Goal: Task Accomplishment & Management: Complete application form

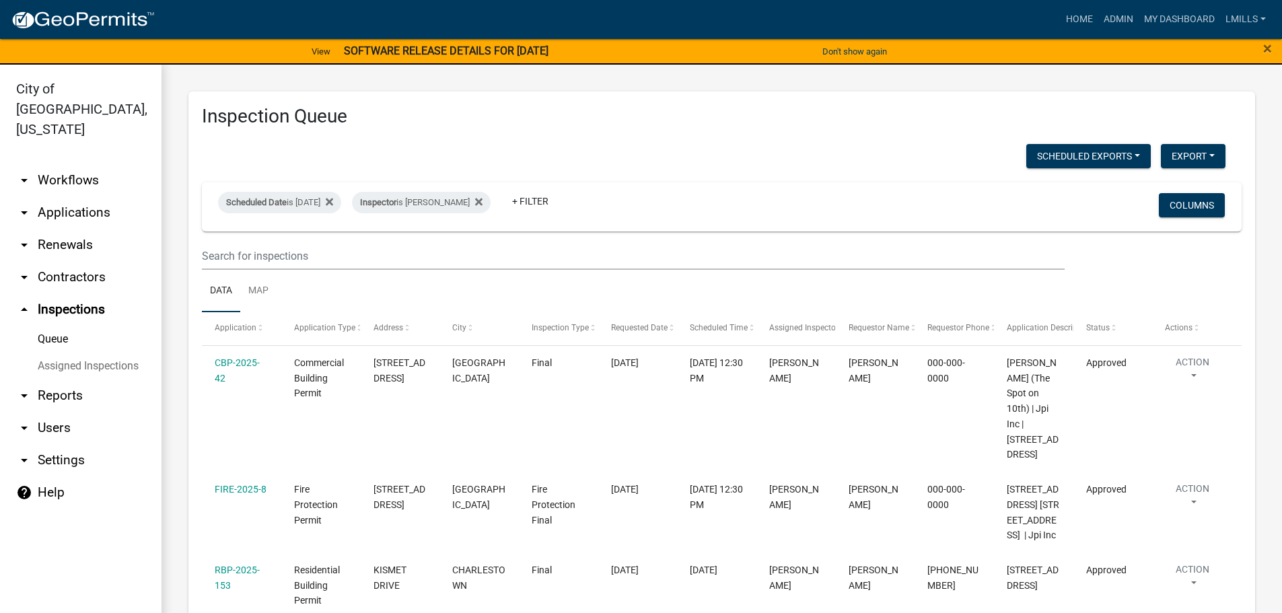
scroll to position [16, 0]
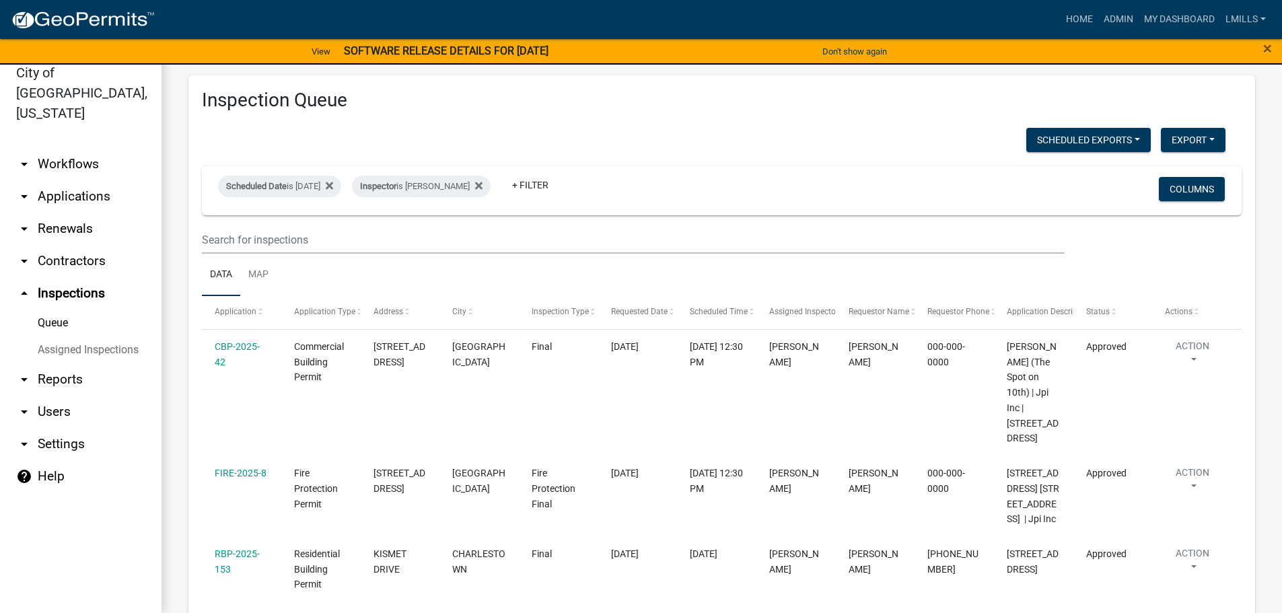
click at [83, 180] on link "arrow_drop_down Applications" at bounding box center [81, 196] width 162 height 32
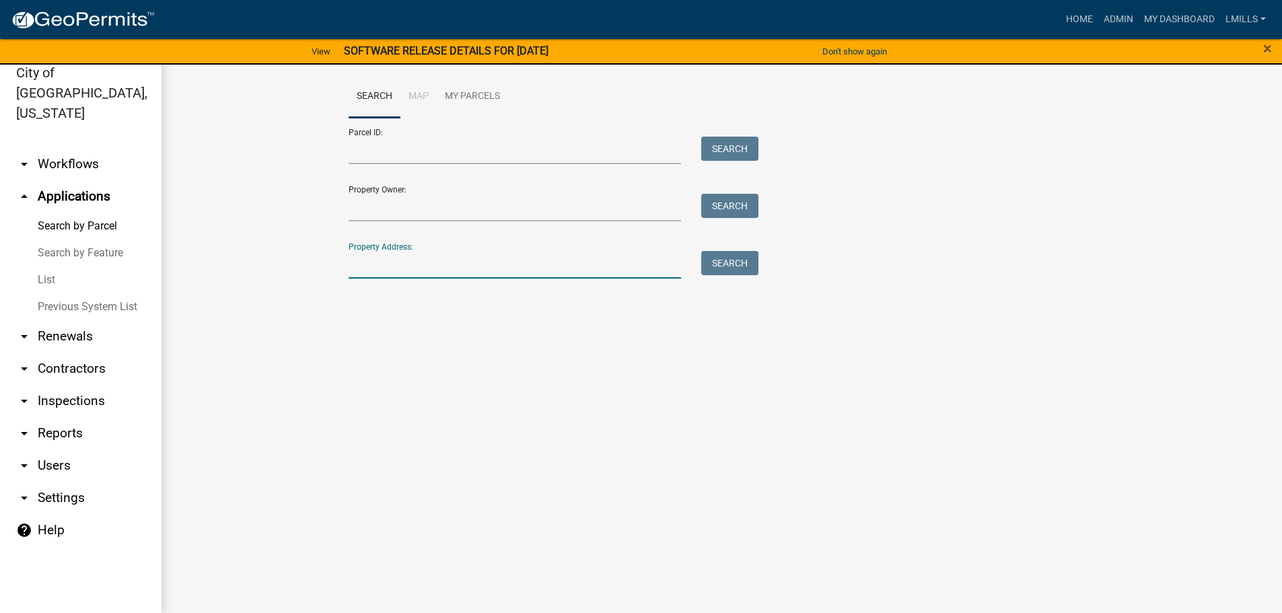
click at [423, 265] on input "Property Address:" at bounding box center [515, 265] width 333 height 28
type input "7995 Stacy"
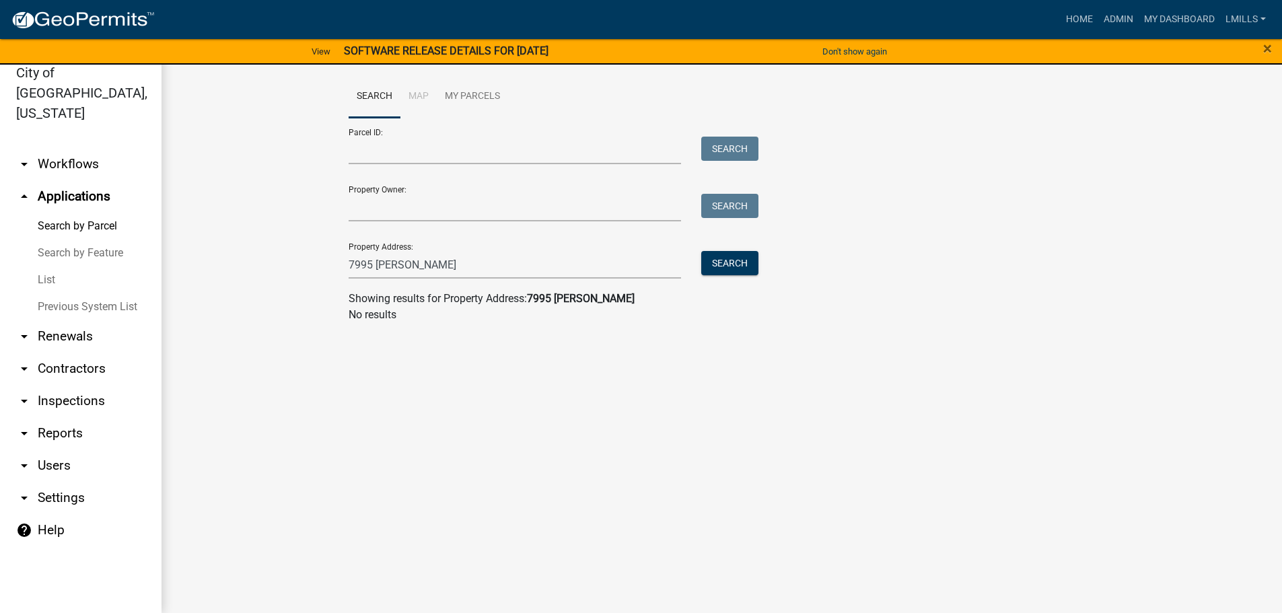
click at [71, 385] on link "arrow_drop_down Inspections" at bounding box center [81, 401] width 162 height 32
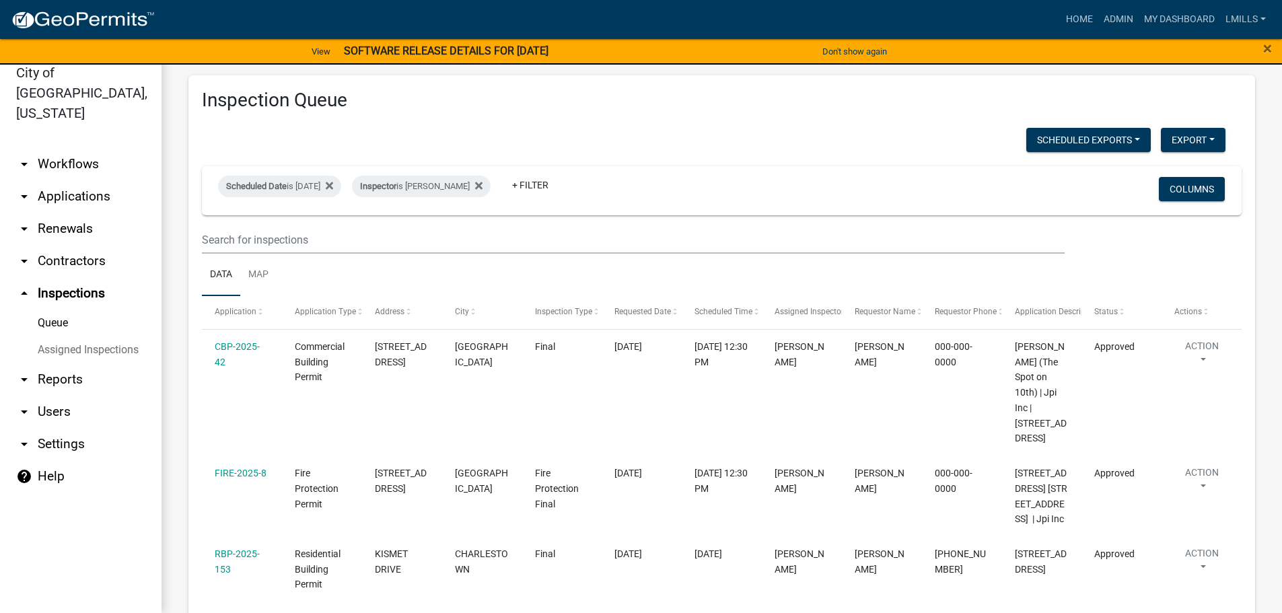
click at [81, 180] on link "arrow_drop_down Applications" at bounding box center [81, 196] width 162 height 32
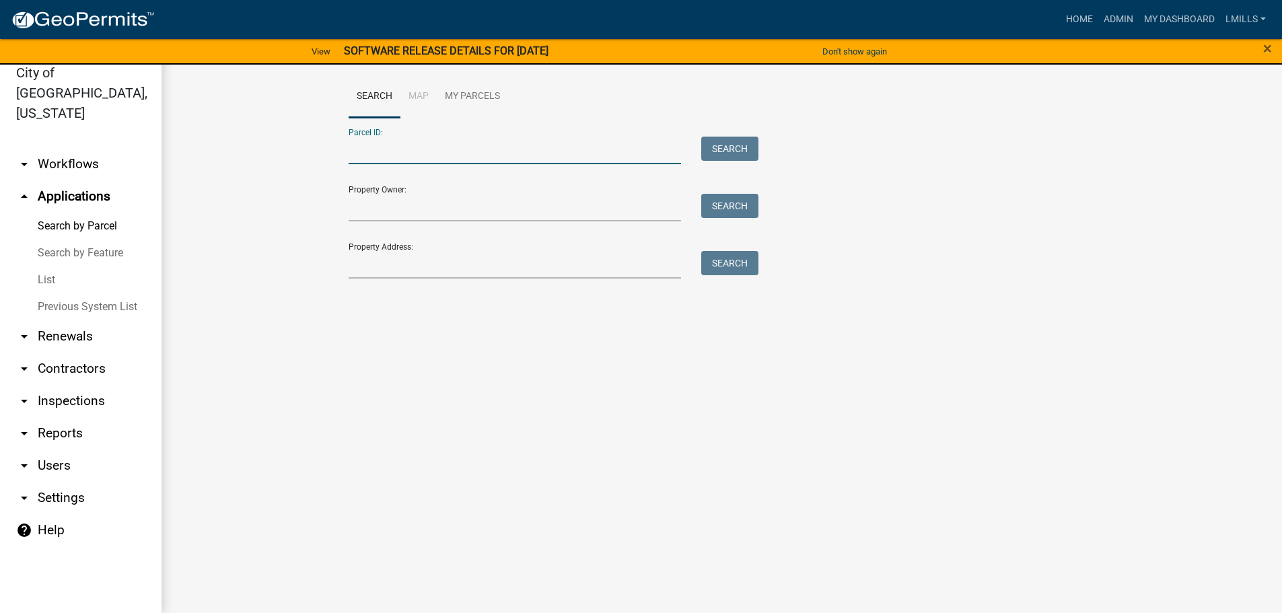
paste input "10-42-05-300-151.000-039"
drag, startPoint x: 346, startPoint y: 149, endPoint x: 396, endPoint y: 153, distance: 50.0
click at [347, 149] on div "10-42-05-300-151.000-039" at bounding box center [515, 151] width 353 height 28
click at [345, 148] on div "10-42-05-300-151.000-039" at bounding box center [515, 151] width 353 height 28
click at [353, 149] on input "10-42-05-300-151.000-039" at bounding box center [515, 151] width 333 height 28
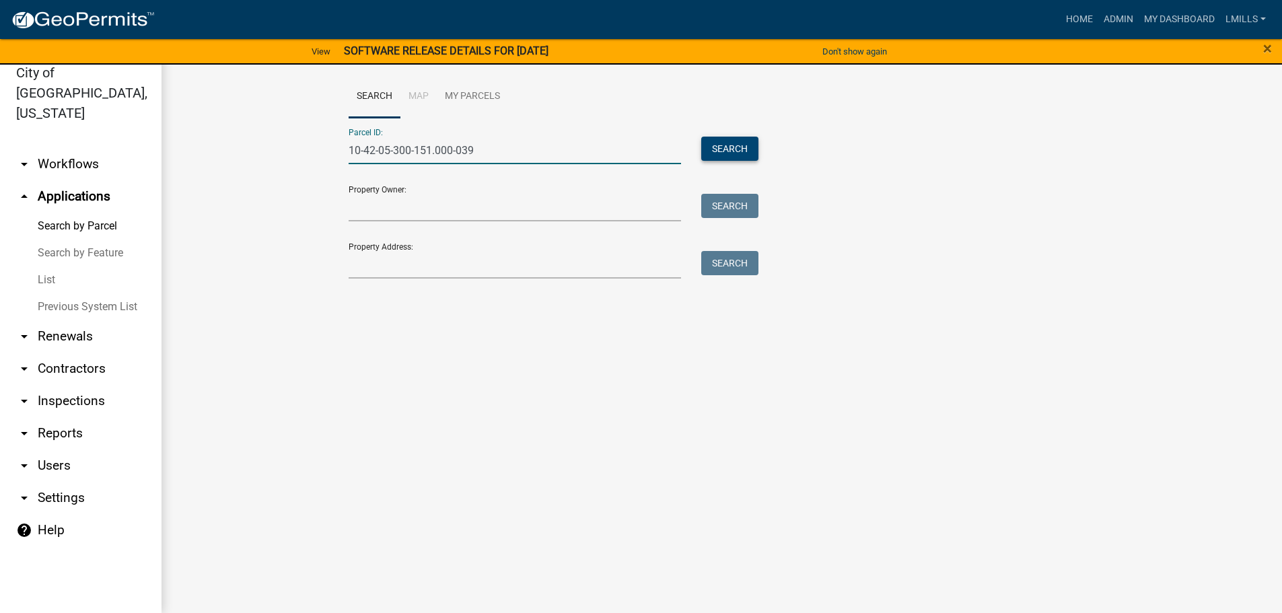
type input "10-42-05-300-151.000-039"
click at [738, 151] on button "Search" at bounding box center [729, 149] width 57 height 24
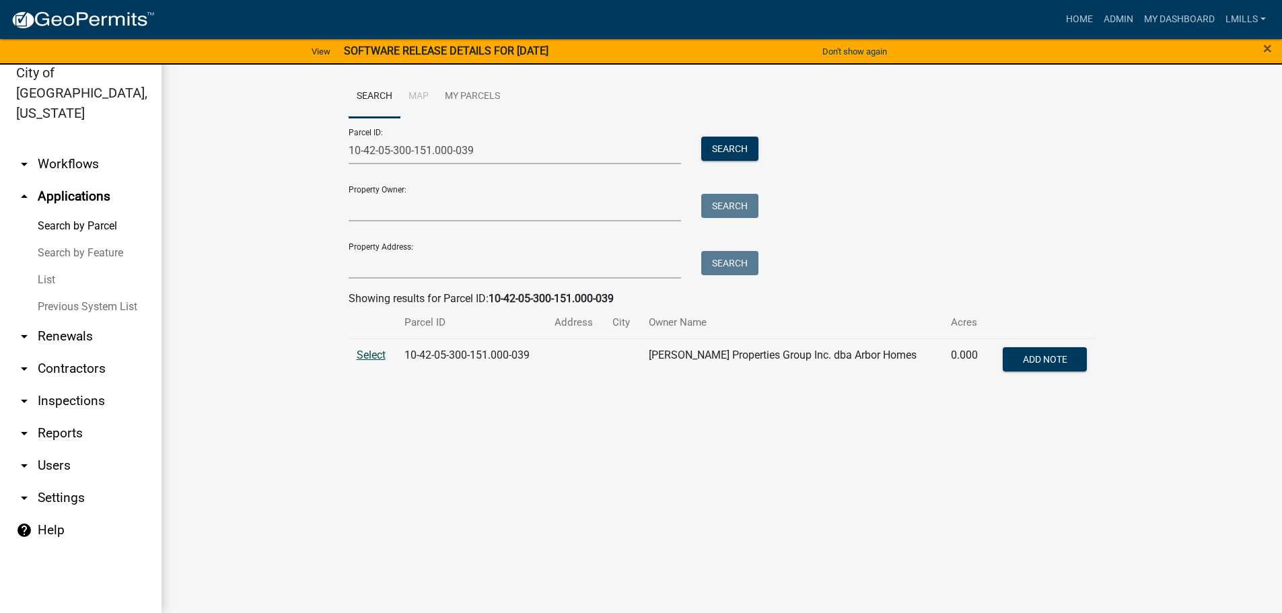
click at [367, 355] on span "Select" at bounding box center [371, 355] width 29 height 13
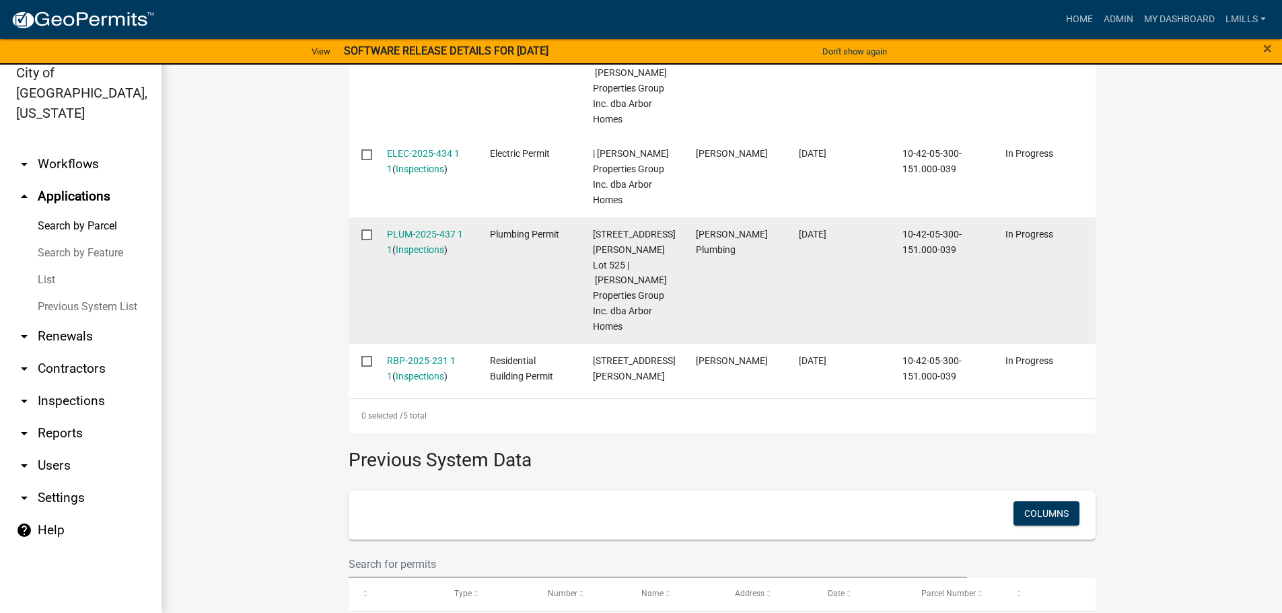
scroll to position [719, 0]
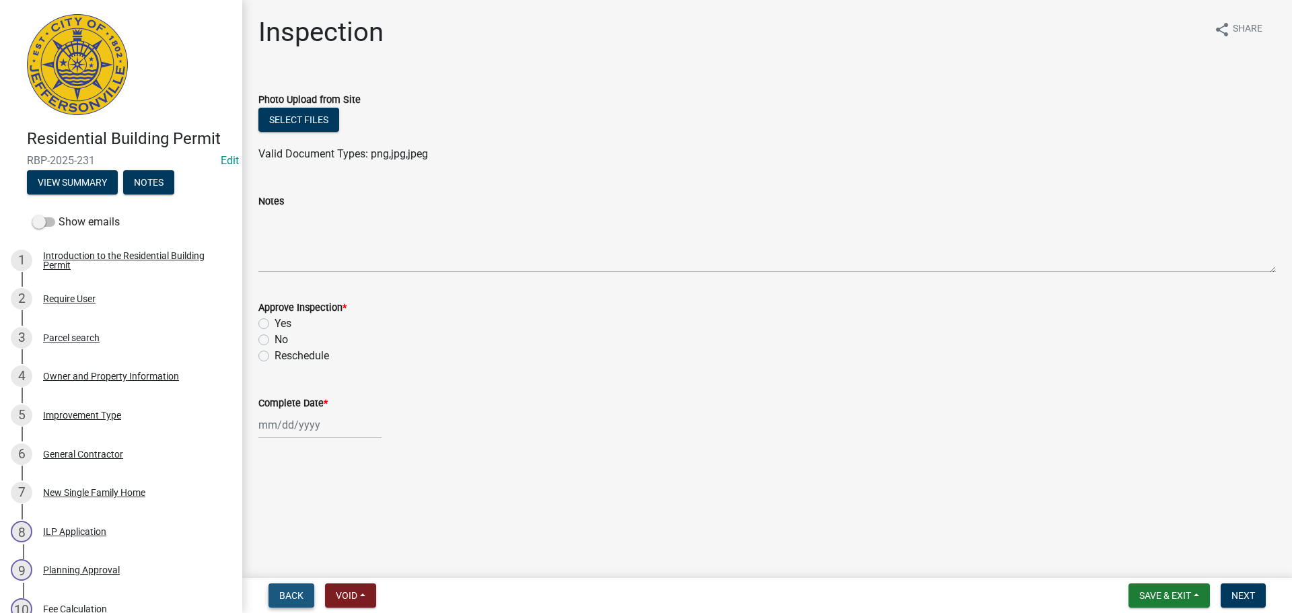
click at [292, 590] on span "Back" at bounding box center [291, 595] width 24 height 11
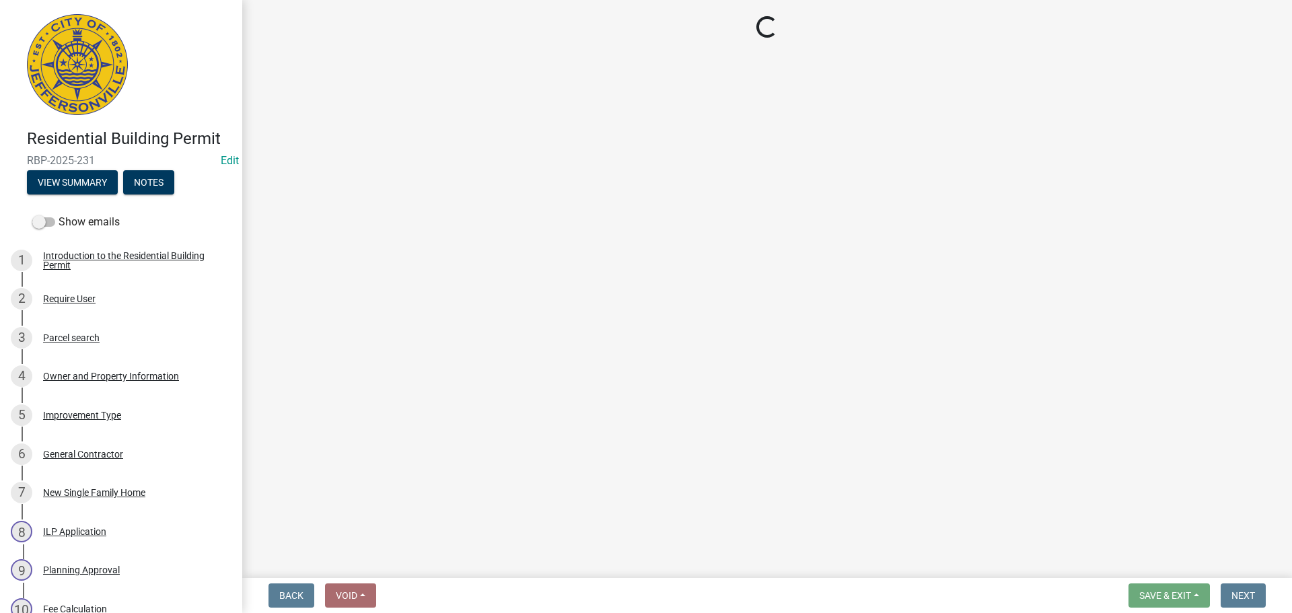
select select "fdb3bcc6-ce93-4663-8a18-5c08884dd177"
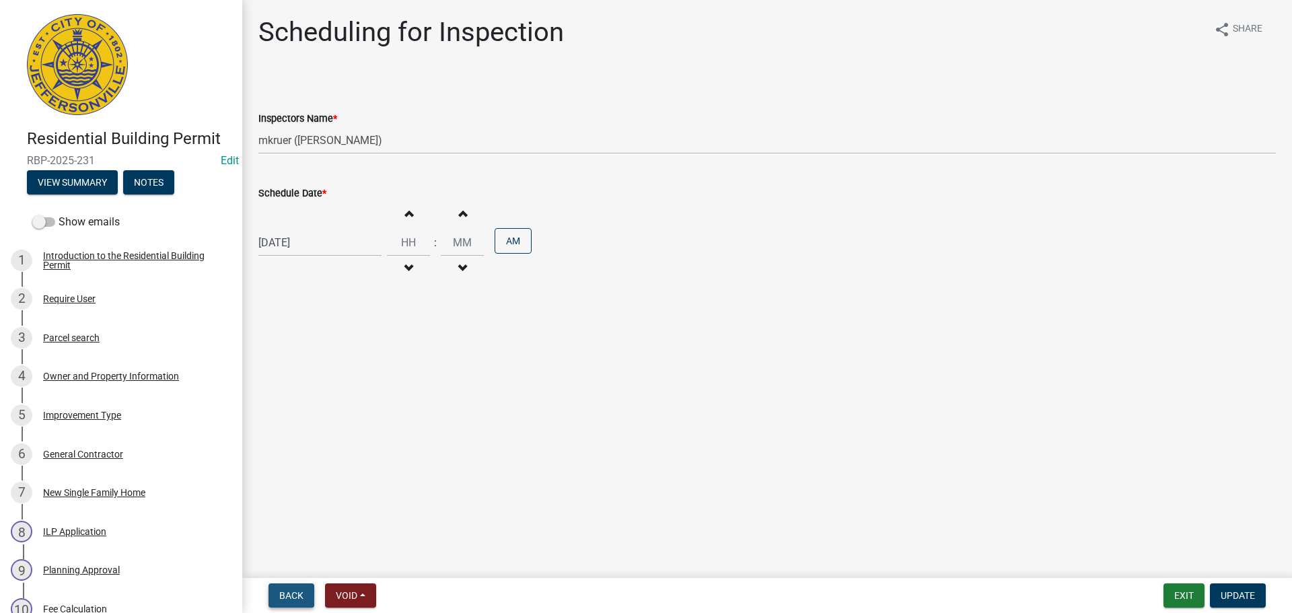
click at [292, 590] on span "Back" at bounding box center [291, 595] width 24 height 11
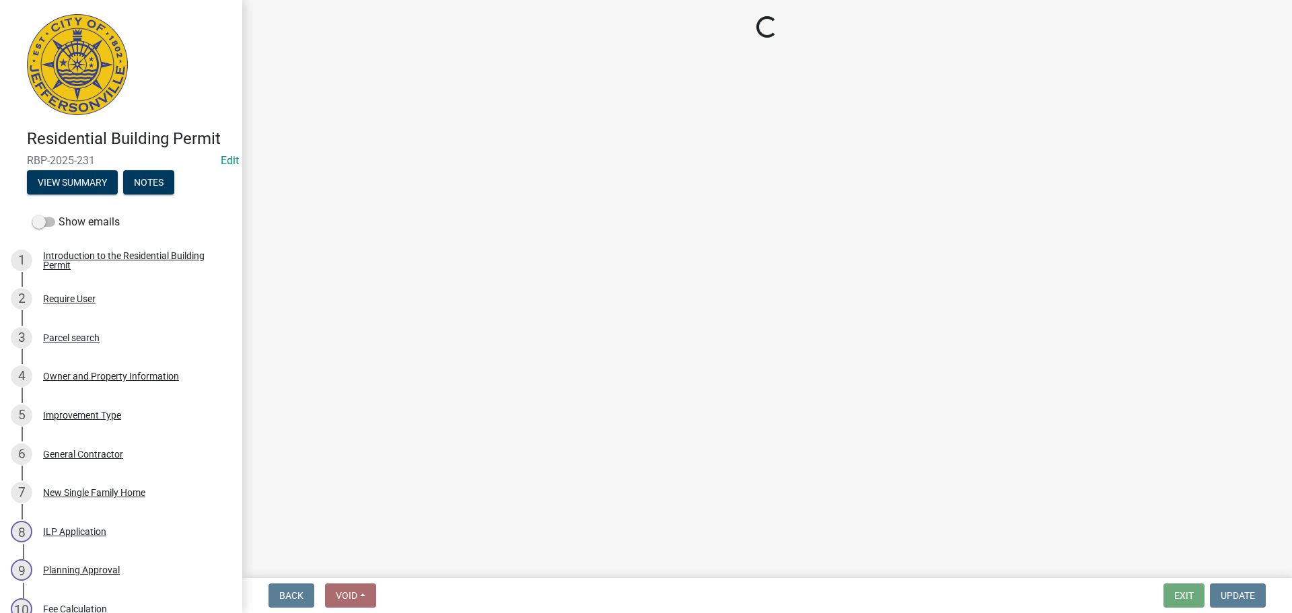
select select "cf00f61e-4b77-4892-83dd-df63e4708b2f"
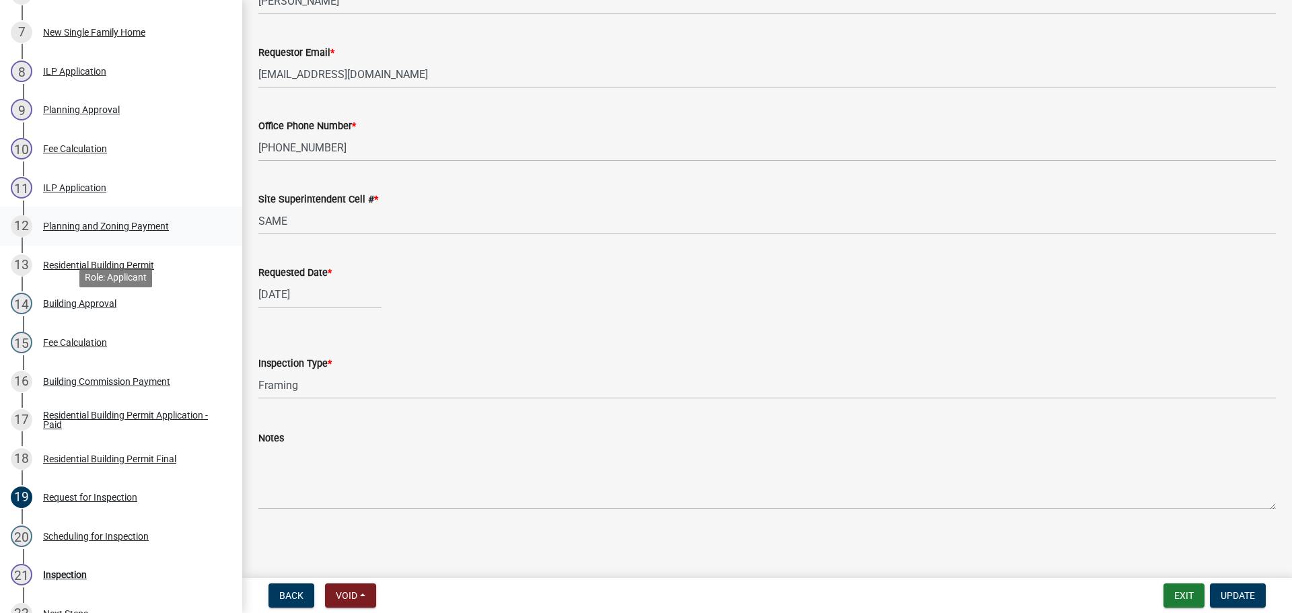
scroll to position [538, 0]
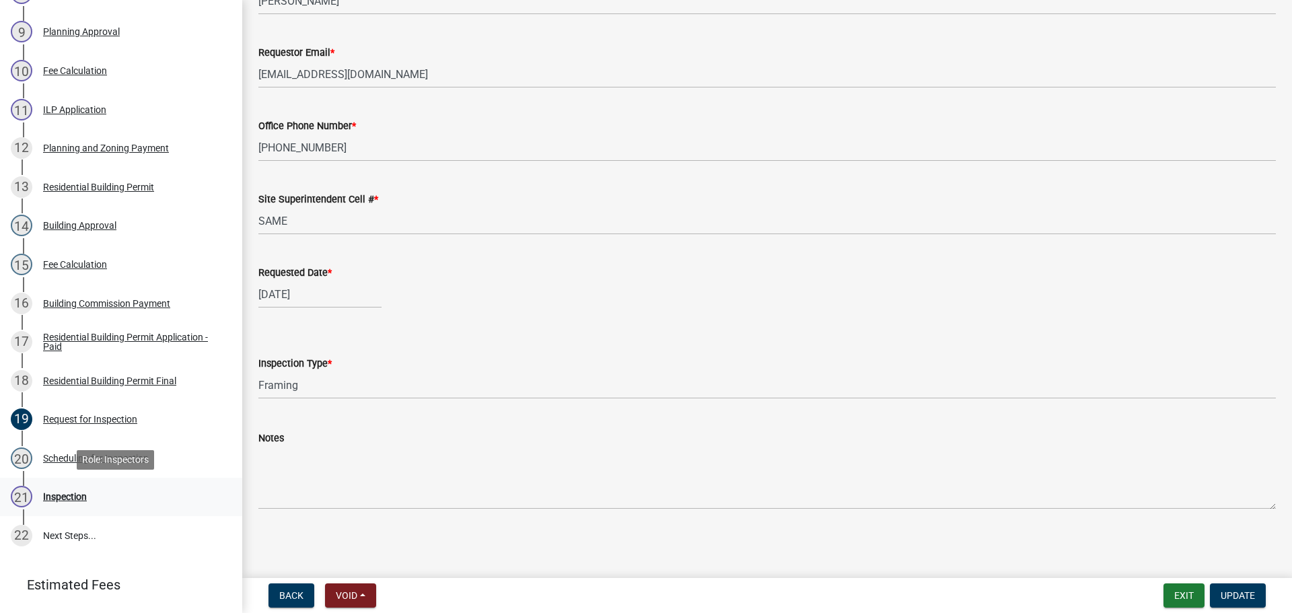
click at [59, 500] on div "Inspection" at bounding box center [65, 496] width 44 height 9
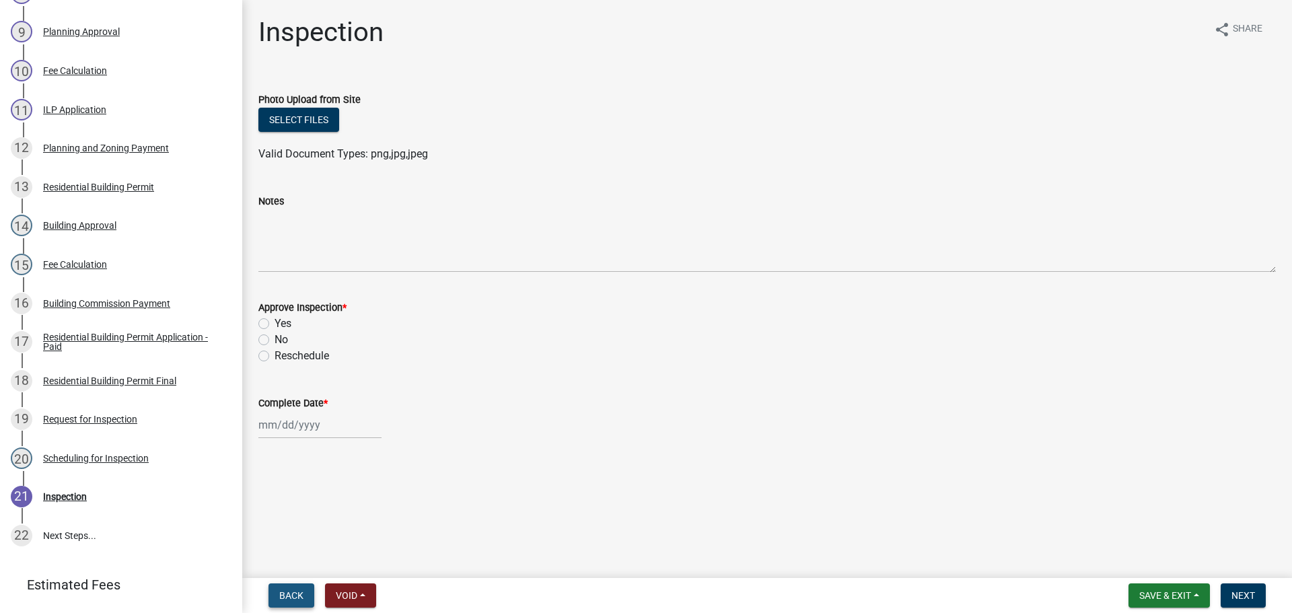
click at [297, 594] on span "Back" at bounding box center [291, 595] width 24 height 11
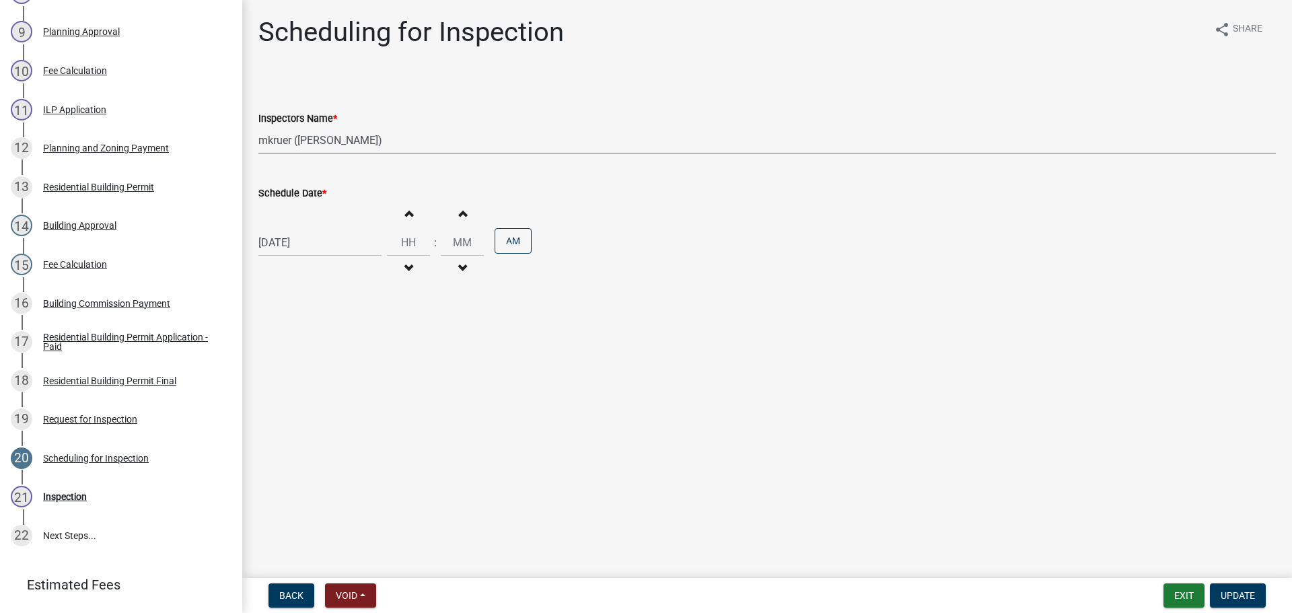
click at [437, 137] on select "Select Item... [PERSON_NAME] ([PERSON_NAME]) [PERSON_NAME] ([PERSON_NAME]) mkru…" at bounding box center [767, 141] width 1018 height 28
select select "7b0b9f25-f402-4148-9522-9b9b34b3e885"
click at [258, 127] on select "Select Item... [PERSON_NAME] ([PERSON_NAME]) [PERSON_NAME] ([PERSON_NAME]) mkru…" at bounding box center [767, 141] width 1018 height 28
click at [1242, 594] on span "Update" at bounding box center [1238, 595] width 34 height 11
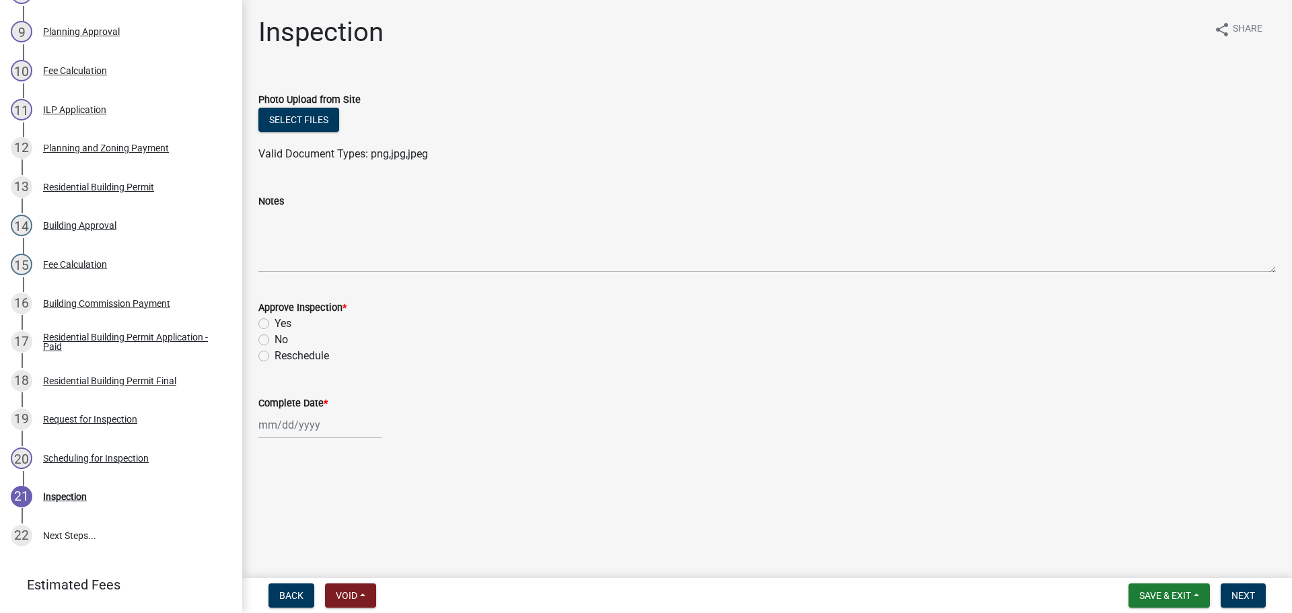
click at [280, 319] on label "Yes" at bounding box center [283, 324] width 17 height 16
click at [280, 319] on input "Yes" at bounding box center [279, 320] width 9 height 9
radio input "true"
click at [338, 424] on div at bounding box center [319, 425] width 123 height 28
select select "9"
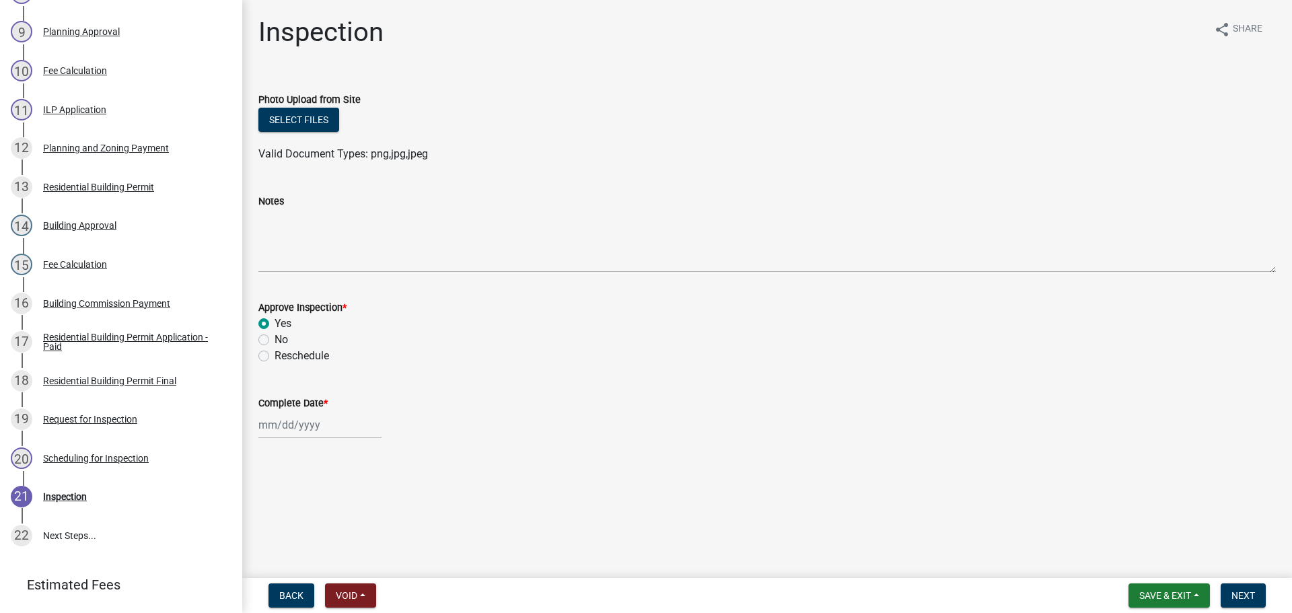
select select "2025"
click at [275, 310] on div "8" at bounding box center [272, 311] width 22 height 22
type input "[DATE]"
click at [1244, 594] on span "Next" at bounding box center [1244, 595] width 24 height 11
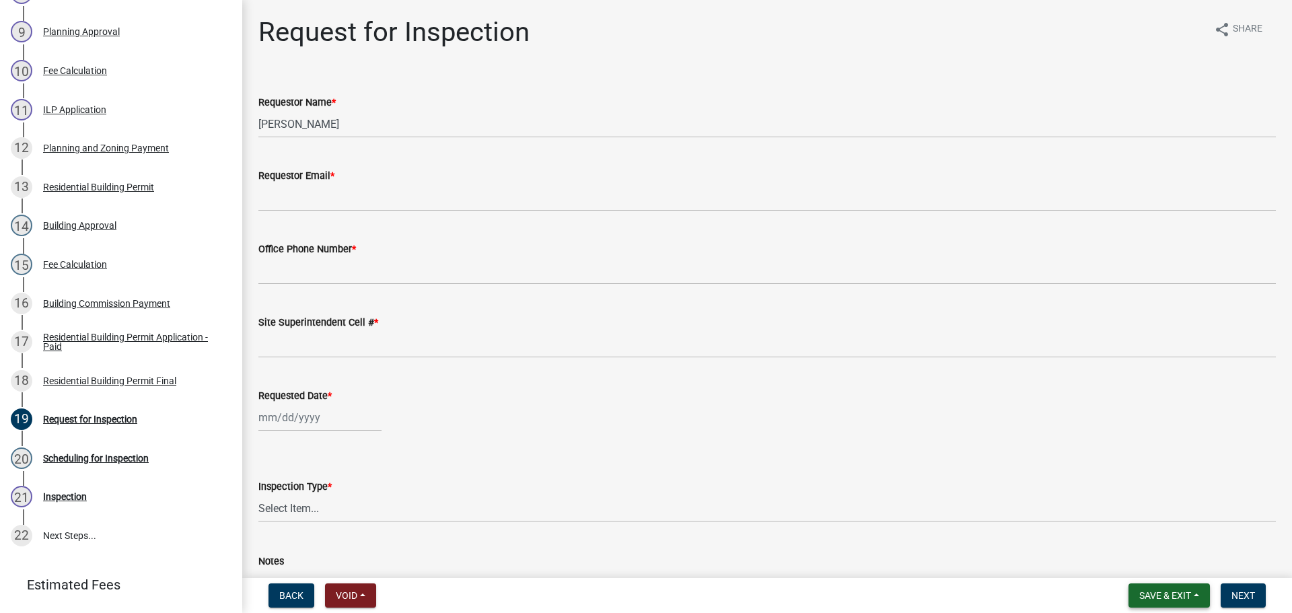
click at [1190, 590] on span "Save & Exit" at bounding box center [1165, 595] width 52 height 11
click at [1191, 558] on button "Save & Exit" at bounding box center [1156, 560] width 108 height 32
